Goal: Task Accomplishment & Management: Manage account settings

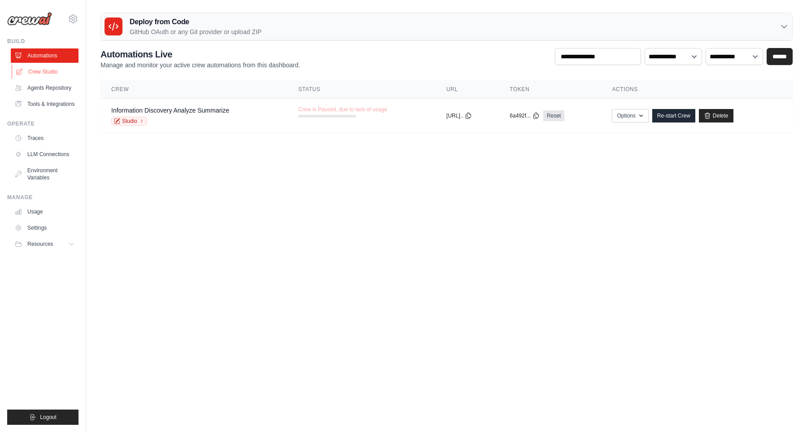
click at [37, 71] on link "Crew Studio" at bounding box center [46, 72] width 68 height 14
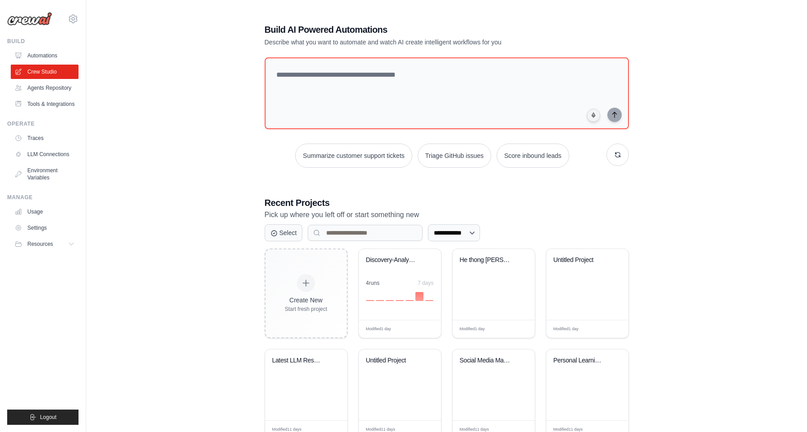
click at [40, 57] on link "Automations" at bounding box center [45, 55] width 68 height 14
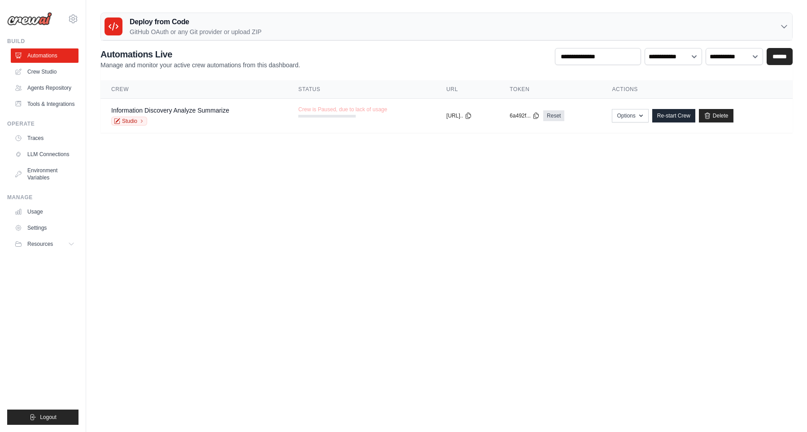
click at [353, 246] on body "[EMAIL_ADDRESS][DOMAIN_NAME] Settings Build Automations" at bounding box center [403, 216] width 807 height 432
click at [70, 23] on icon at bounding box center [73, 18] width 11 height 11
click at [101, 375] on body "[EMAIL_ADDRESS][DOMAIN_NAME] Settings Build Automations" at bounding box center [403, 216] width 807 height 432
click at [27, 417] on button "Logout" at bounding box center [42, 416] width 71 height 15
